Goal: Find specific page/section: Find specific page/section

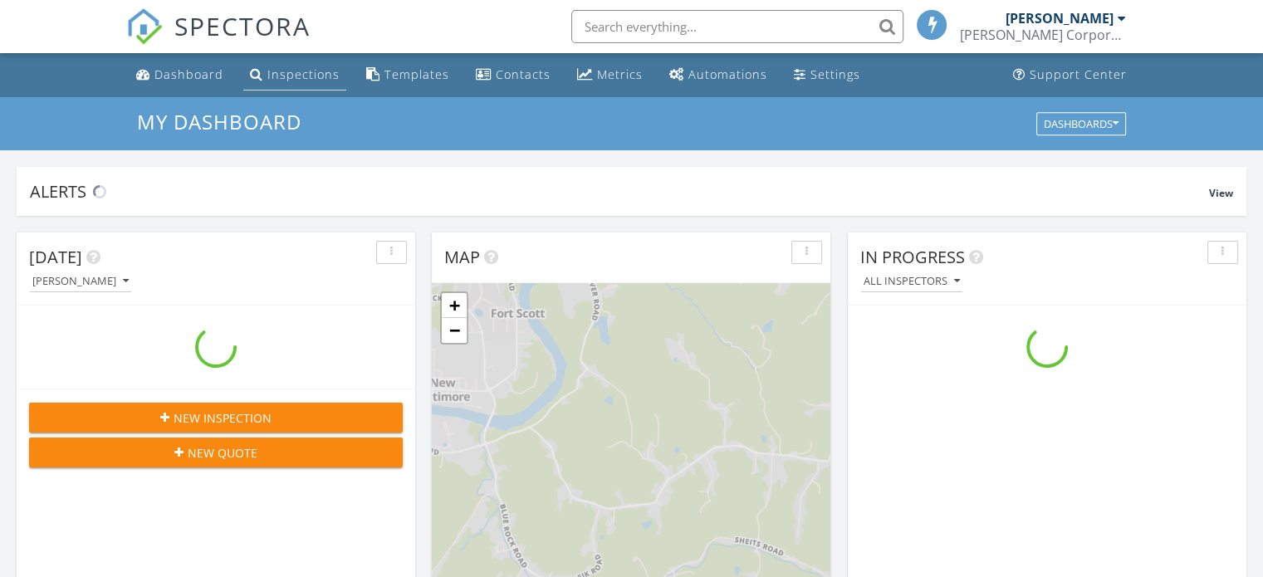
click at [299, 79] on div "Inspections" at bounding box center [303, 74] width 72 height 16
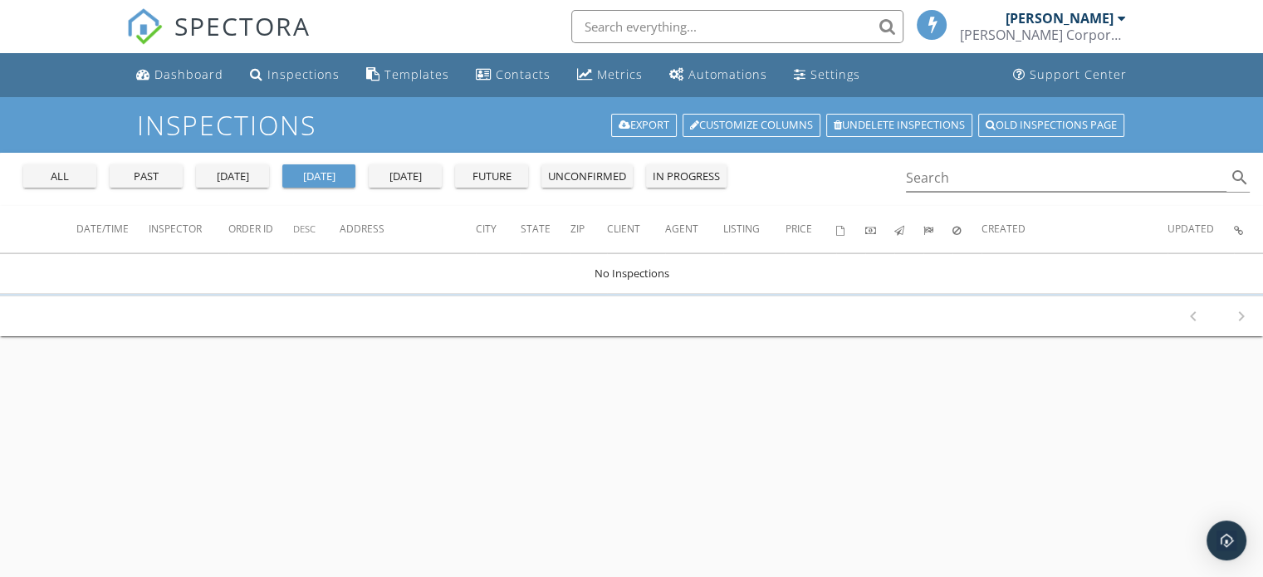
click at [155, 172] on div "past" at bounding box center [146, 177] width 60 height 17
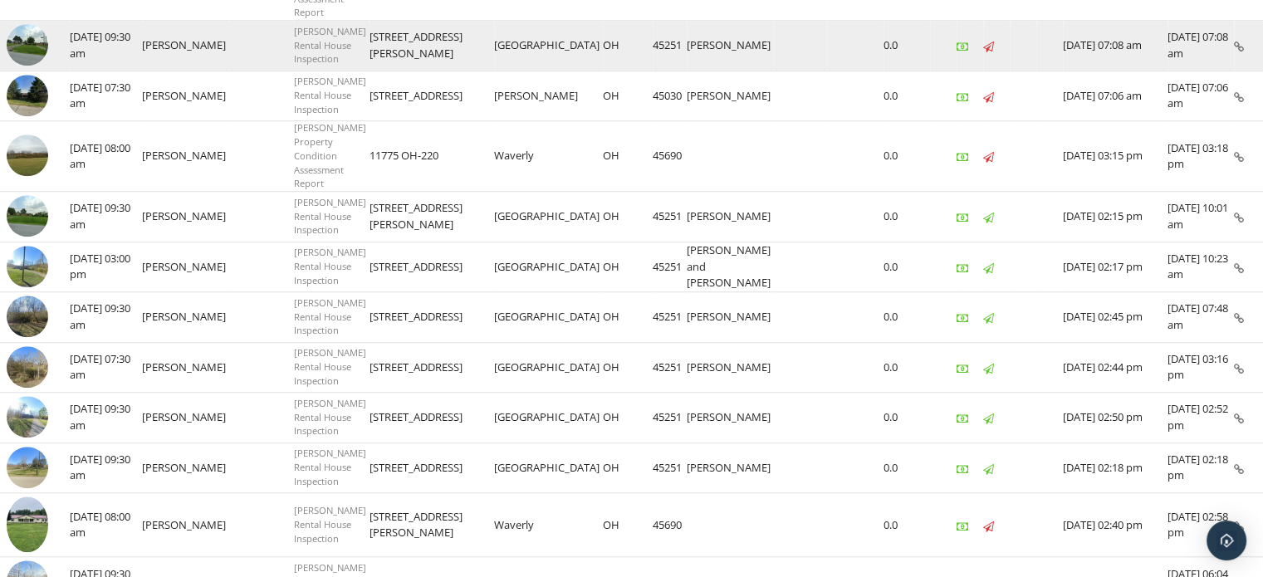
scroll to position [1365, 0]
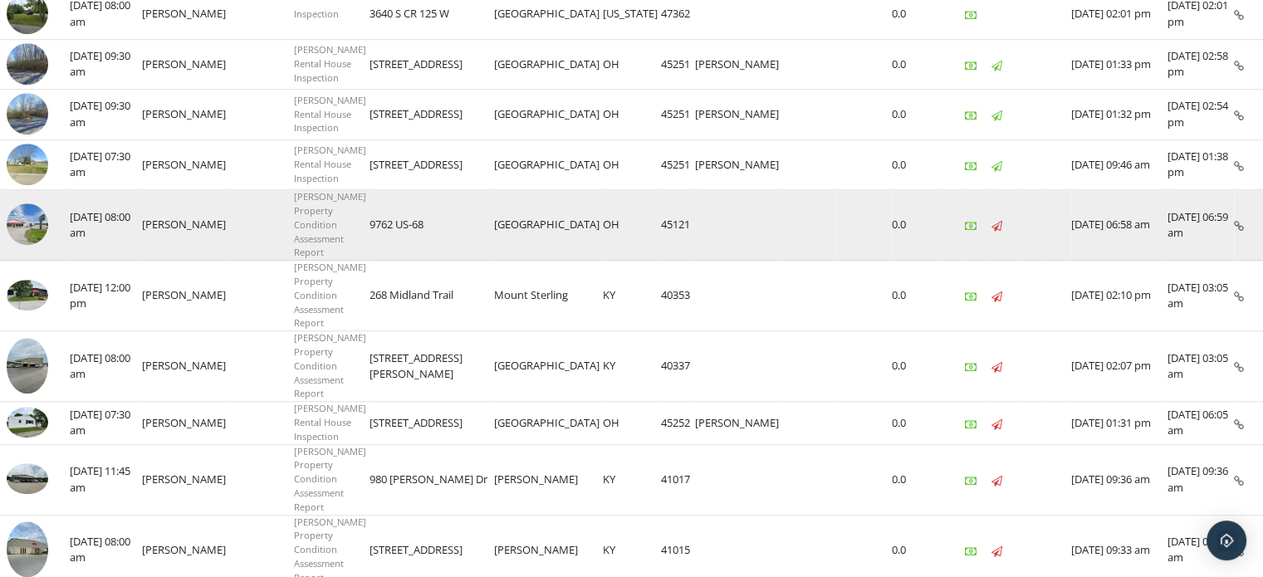
scroll to position [1154, 0]
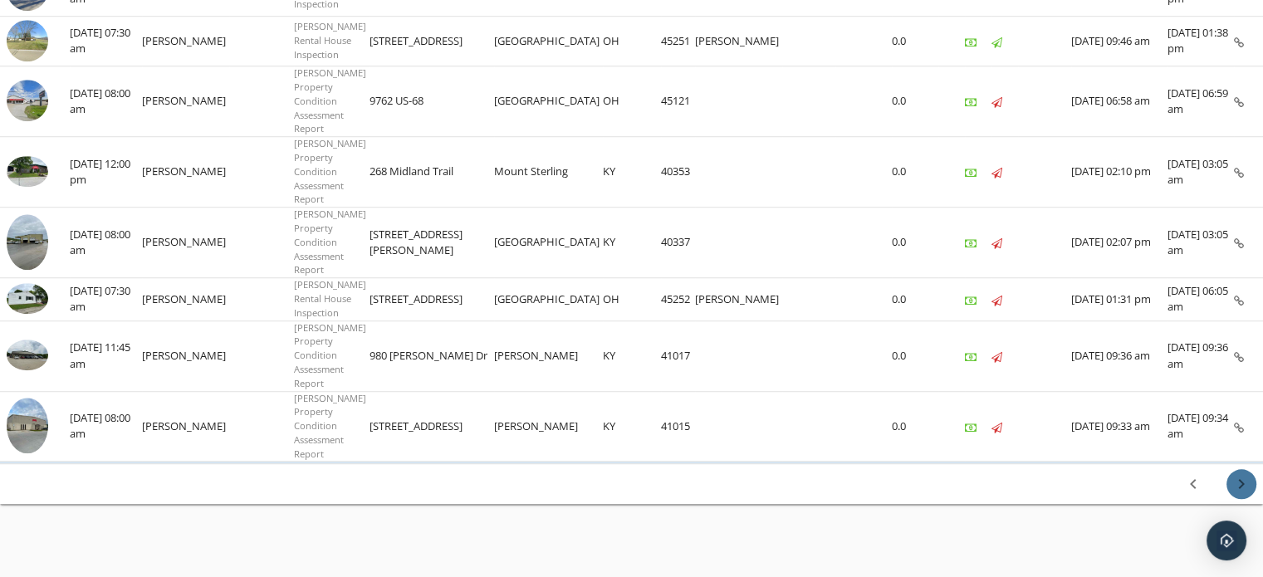
click at [1234, 474] on icon "chevron_right" at bounding box center [1242, 484] width 20 height 20
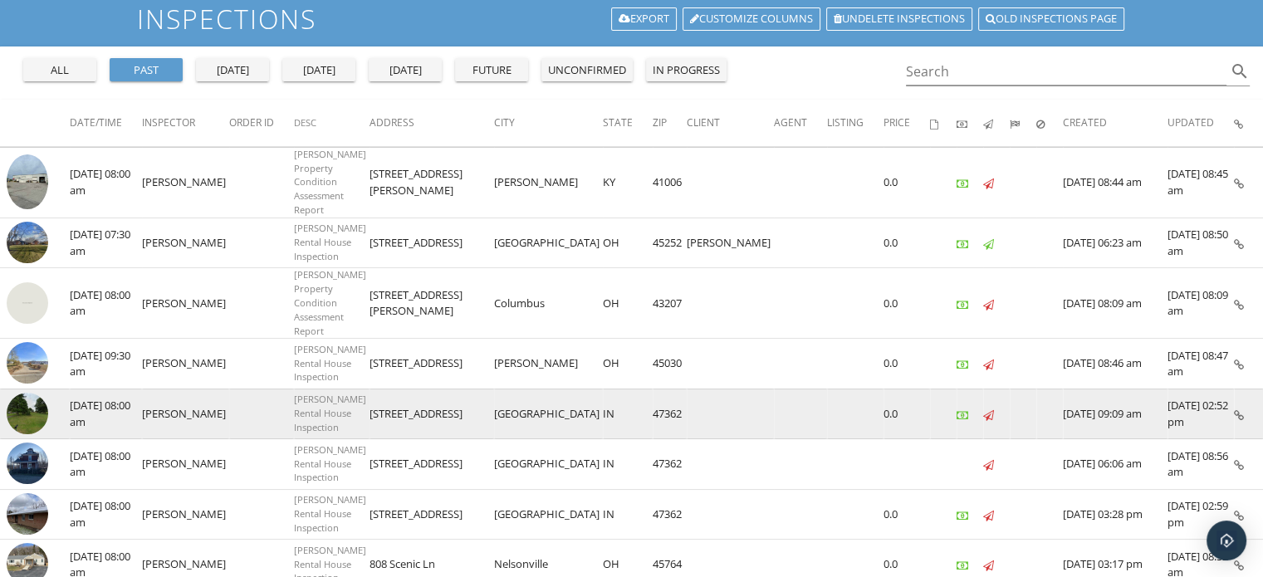
scroll to position [83, 0]
